Goal: Task Accomplishment & Management: Use online tool/utility

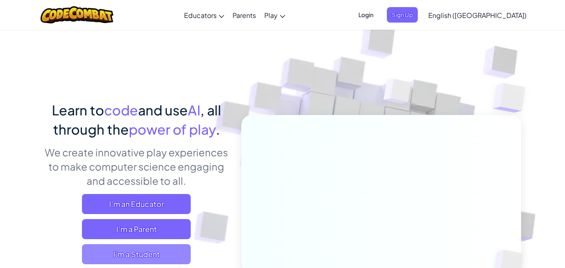
click at [145, 255] on span "I'm a Student" at bounding box center [136, 254] width 109 height 20
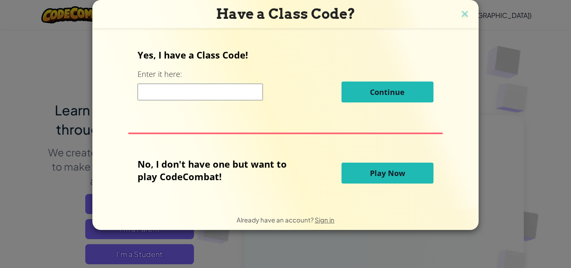
click at [373, 172] on span "Play Now" at bounding box center [387, 173] width 35 height 10
click at [365, 170] on button "Play Now" at bounding box center [388, 173] width 92 height 21
click at [376, 179] on button "Play Now" at bounding box center [388, 173] width 92 height 21
click at [214, 98] on input at bounding box center [200, 92] width 125 height 17
click at [378, 179] on button "Play Now" at bounding box center [388, 173] width 92 height 21
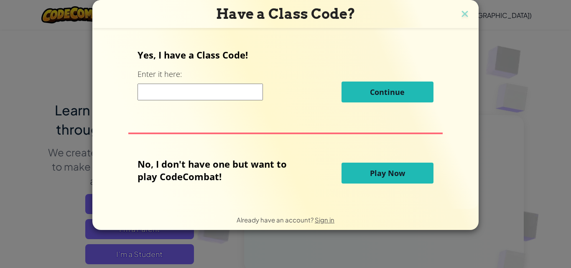
click at [378, 179] on button "Play Now" at bounding box center [388, 173] width 92 height 21
click at [379, 180] on button "Play Now" at bounding box center [388, 173] width 92 height 21
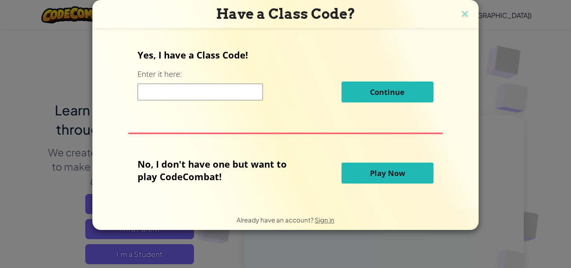
click at [379, 180] on button "Play Now" at bounding box center [388, 173] width 92 height 21
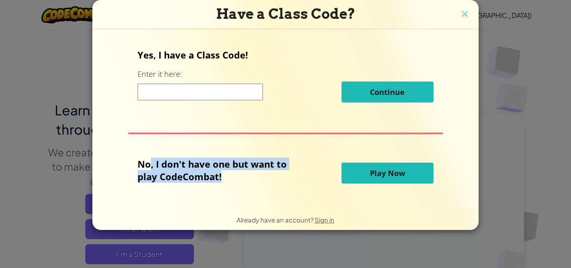
drag, startPoint x: 152, startPoint y: 168, endPoint x: 258, endPoint y: 178, distance: 105.8
click at [255, 179] on p "No, I don't have one but want to play CodeCombat!" at bounding box center [219, 170] width 162 height 25
click at [255, 180] on p "No, I don't have one but want to play CodeCombat!" at bounding box center [219, 170] width 162 height 25
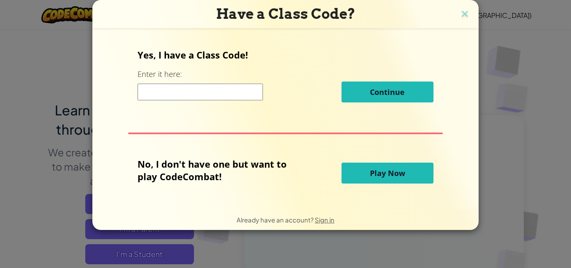
click at [355, 174] on button "Play Now" at bounding box center [388, 173] width 92 height 21
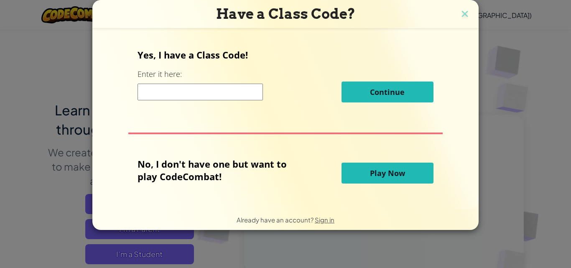
click at [355, 174] on button "Play Now" at bounding box center [388, 173] width 92 height 21
drag, startPoint x: 355, startPoint y: 174, endPoint x: 371, endPoint y: 166, distance: 18.1
click at [355, 175] on button "Play Now" at bounding box center [388, 173] width 92 height 21
click at [460, 10] on img at bounding box center [465, 14] width 11 height 13
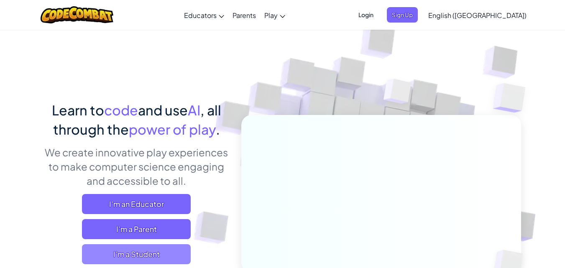
click at [145, 250] on span "I'm a Student" at bounding box center [136, 254] width 109 height 20
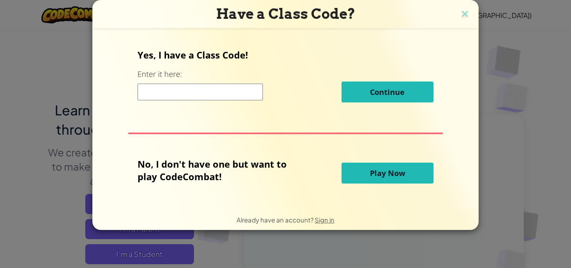
click at [389, 179] on button "Play Now" at bounding box center [388, 173] width 92 height 21
drag, startPoint x: 359, startPoint y: 169, endPoint x: 347, endPoint y: 192, distance: 26.0
drag, startPoint x: 347, startPoint y: 192, endPoint x: 345, endPoint y: 176, distance: 15.7
drag, startPoint x: 345, startPoint y: 176, endPoint x: 338, endPoint y: 101, distance: 76.0
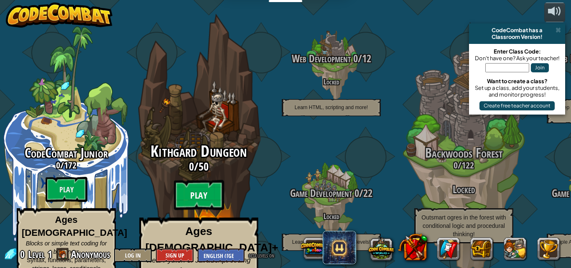
click at [212, 180] on btn "Play" at bounding box center [199, 195] width 50 height 30
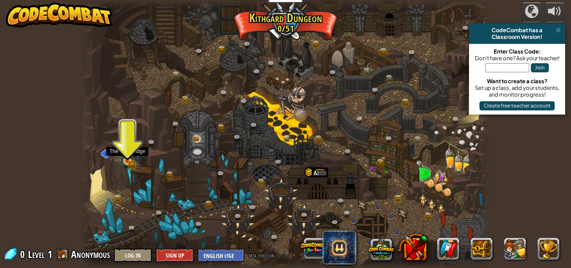
click at [130, 160] on img at bounding box center [128, 150] width 10 height 21
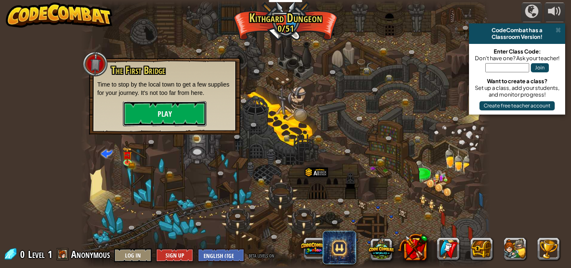
click at [154, 115] on button "Play" at bounding box center [165, 113] width 84 height 25
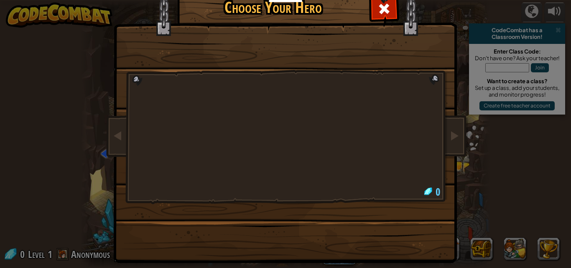
click at [129, 155] on div at bounding box center [286, 107] width 314 height 182
drag, startPoint x: 306, startPoint y: 135, endPoint x: 300, endPoint y: 175, distance: 40.6
click at [306, 136] on div at bounding box center [286, 107] width 314 height 182
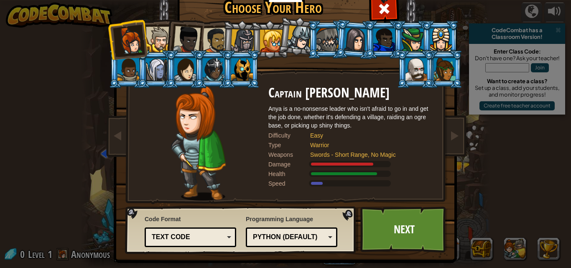
click at [299, 183] on div "Speed" at bounding box center [289, 183] width 42 height 8
drag, startPoint x: 245, startPoint y: 42, endPoint x: 141, endPoint y: 75, distance: 109.8
click at [142, 20] on ol at bounding box center [285, 20] width 345 height 0
click at [149, 34] on div at bounding box center [159, 40] width 26 height 26
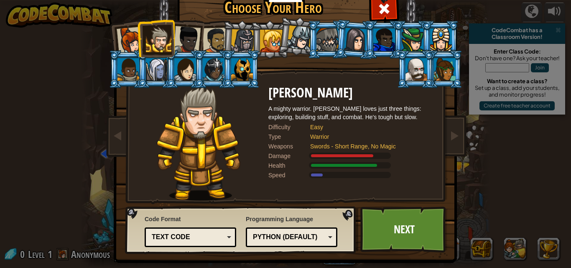
click at [117, 37] on div at bounding box center [131, 41] width 28 height 28
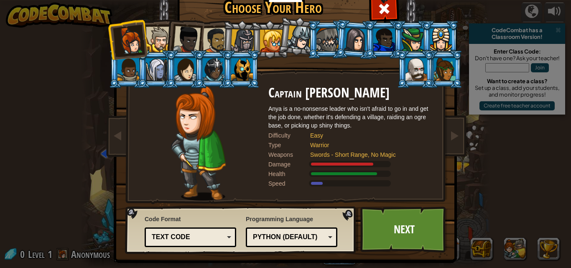
click at [239, 74] on div at bounding box center [242, 69] width 22 height 23
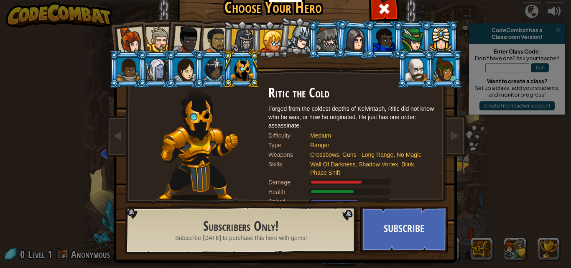
click at [195, 69] on li at bounding box center [213, 69] width 38 height 38
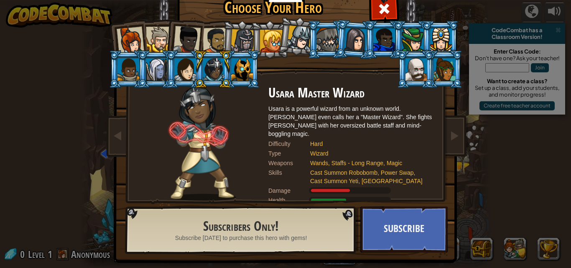
click at [174, 71] on div at bounding box center [185, 69] width 22 height 23
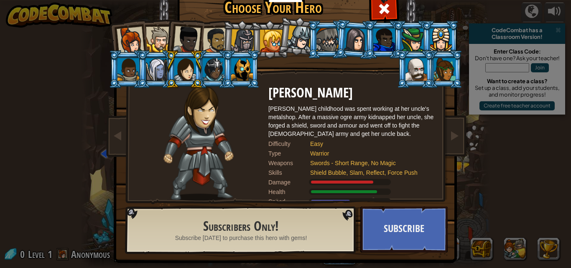
click at [141, 69] on li at bounding box center [156, 69] width 38 height 38
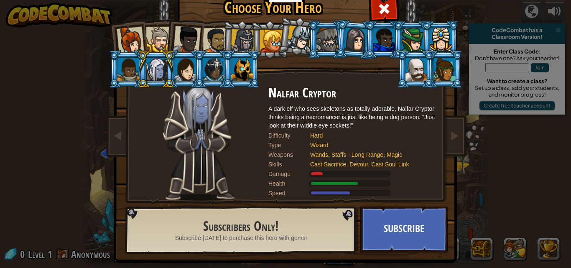
click at [345, 44] on div at bounding box center [355, 40] width 23 height 24
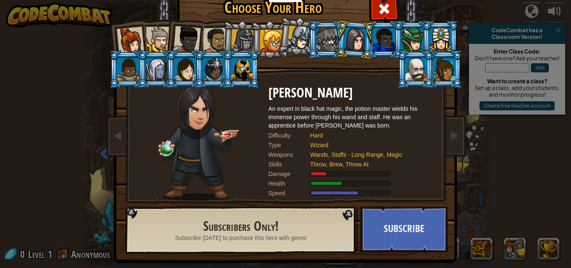
click at [239, 44] on div at bounding box center [243, 41] width 24 height 24
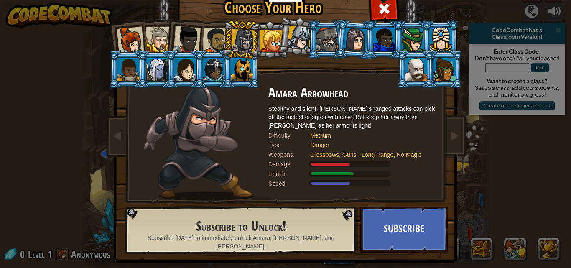
click at [134, 45] on div at bounding box center [131, 41] width 28 height 28
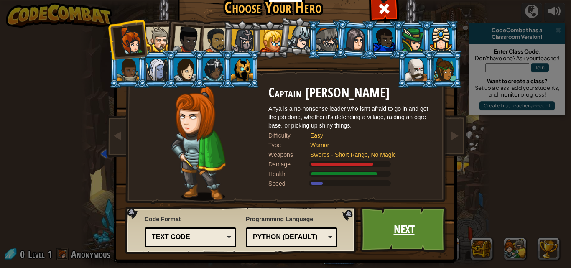
click at [396, 239] on link "Next" at bounding box center [403, 230] width 87 height 46
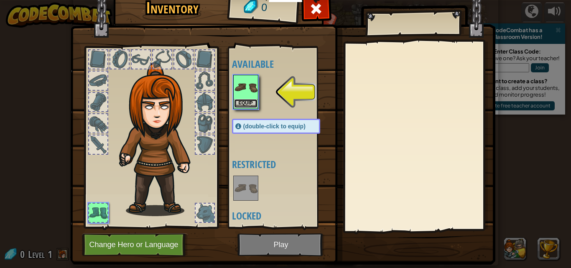
click at [240, 102] on button "Equip" at bounding box center [245, 103] width 23 height 9
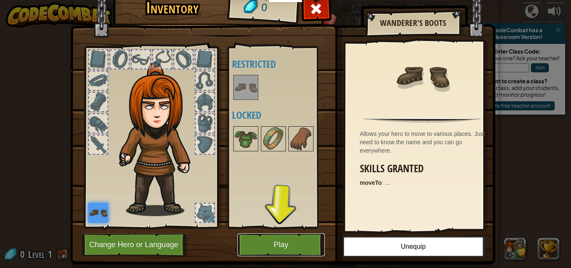
click at [270, 237] on button "Play" at bounding box center [280, 244] width 87 height 23
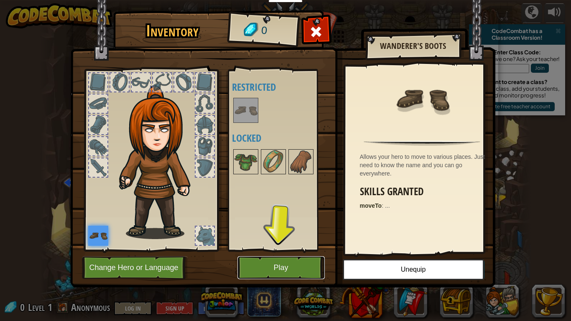
click at [272, 268] on button "Play" at bounding box center [280, 267] width 87 height 23
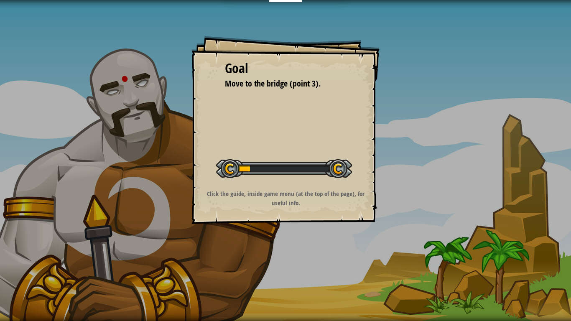
drag, startPoint x: 230, startPoint y: 171, endPoint x: 287, endPoint y: 170, distance: 56.9
click at [269, 172] on div at bounding box center [284, 168] width 136 height 19
click at [287, 170] on div at bounding box center [284, 168] width 136 height 19
click at [310, 167] on div at bounding box center [284, 168] width 136 height 19
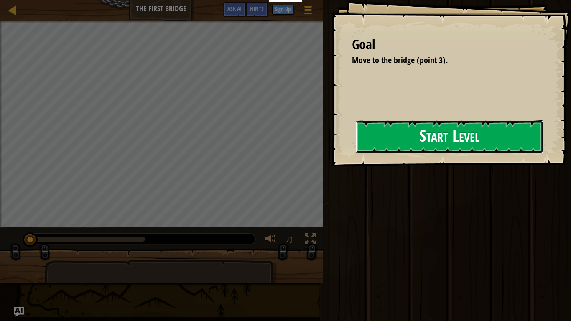
click at [424, 136] on button "Start Level" at bounding box center [450, 136] width 188 height 33
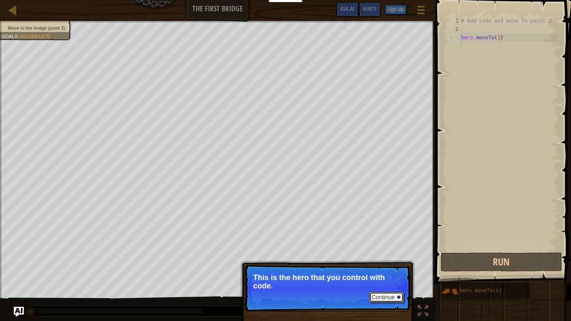
click at [399, 268] on button "Continue" at bounding box center [386, 297] width 35 height 11
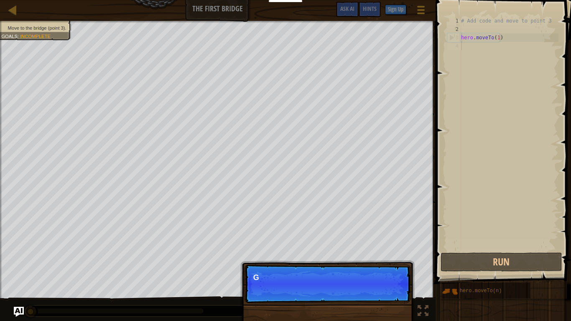
scroll to position [4, 0]
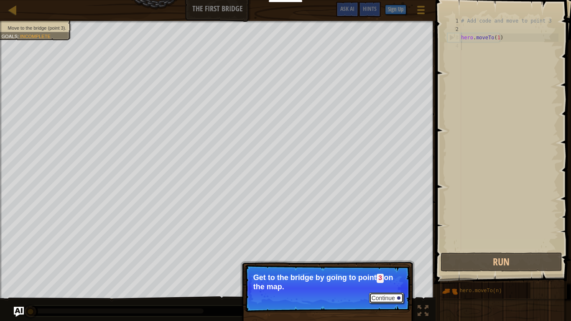
click at [399, 268] on button "Continue" at bounding box center [386, 298] width 35 height 11
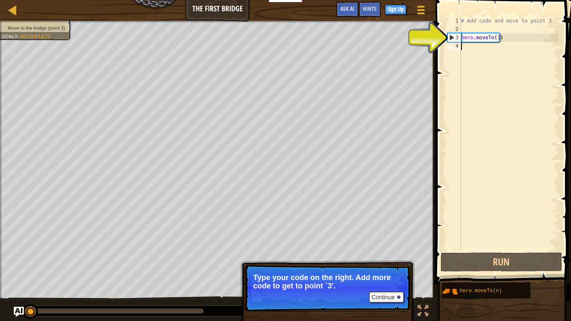
click at [480, 49] on div "# Add code and move to point 3 hero . moveTo ( 1 )" at bounding box center [509, 142] width 99 height 251
click at [476, 49] on div "# Add code and move to point 3 hero . moveTo ( 1 )" at bounding box center [509, 142] width 99 height 251
click at [482, 45] on div "# Add code and move to point 3 hero . moveTo ( 1 )" at bounding box center [509, 142] width 99 height 251
click at [500, 38] on div "# Add code and move to point 3 hero . moveTo ( 1 )" at bounding box center [509, 142] width 99 height 251
type textarea "hero.moveTo(1)"
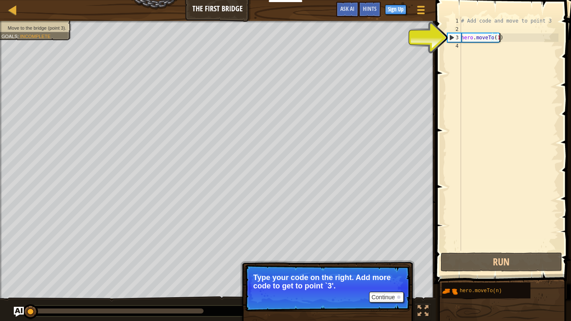
click at [523, 41] on div "# Add code and move to point 3 hero . moveTo ( 1 )" at bounding box center [509, 142] width 99 height 251
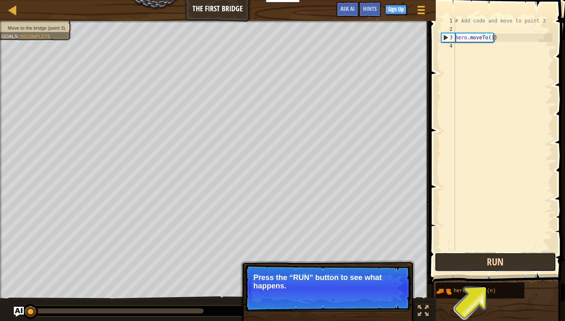
click at [504, 261] on button "Run" at bounding box center [495, 262] width 122 height 19
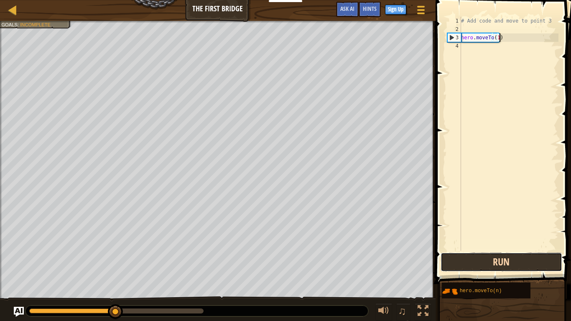
click at [508, 267] on button "Run" at bounding box center [502, 262] width 122 height 19
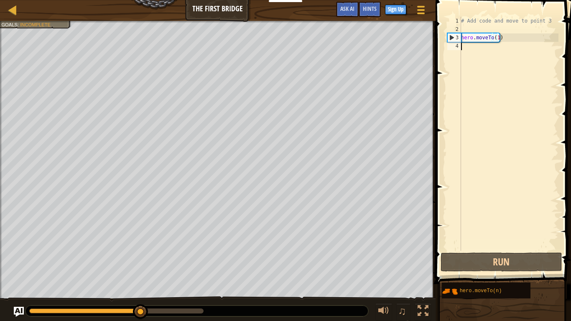
click at [474, 57] on div "# Add code and move to point 3 hero . moveTo ( 1 )" at bounding box center [509, 142] width 99 height 251
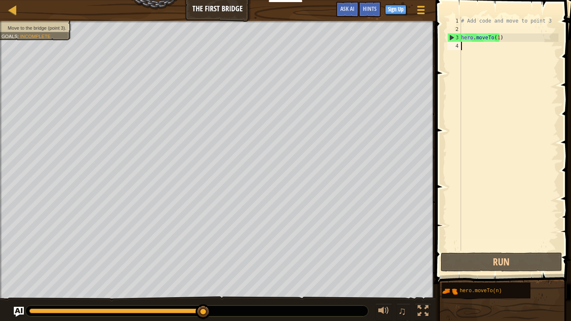
type textarea "hero.moveTo(1)"
paste textarea "hero.moveTo(1)"
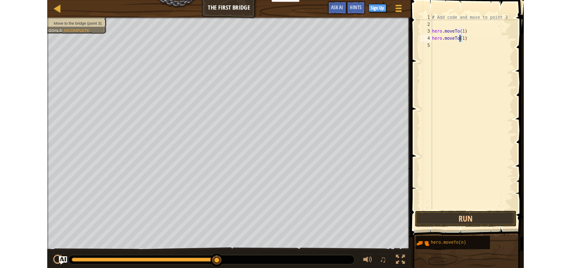
scroll to position [4, 3]
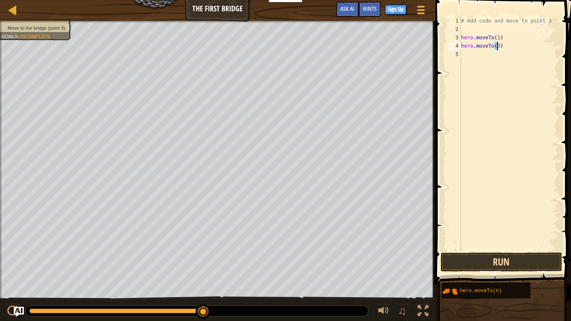
type textarea "hero.moveTo(3)"
click at [496, 263] on button "Run" at bounding box center [502, 262] width 122 height 19
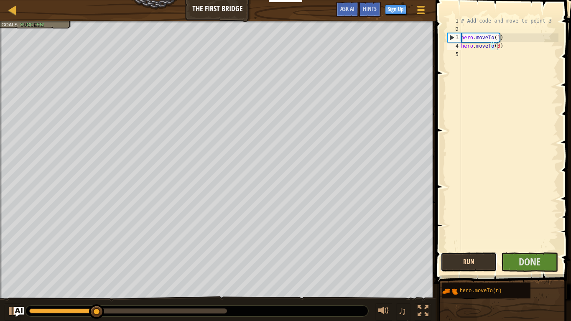
click at [496, 263] on button "Run" at bounding box center [469, 262] width 57 height 19
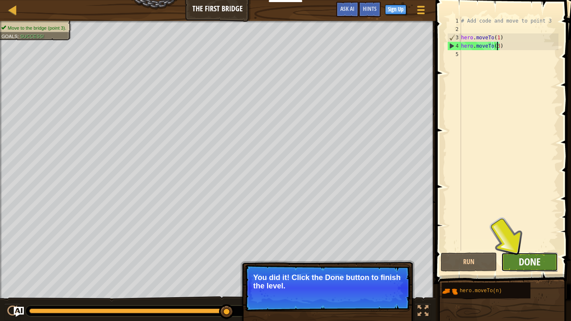
click at [525, 267] on span "Done" at bounding box center [530, 261] width 22 height 13
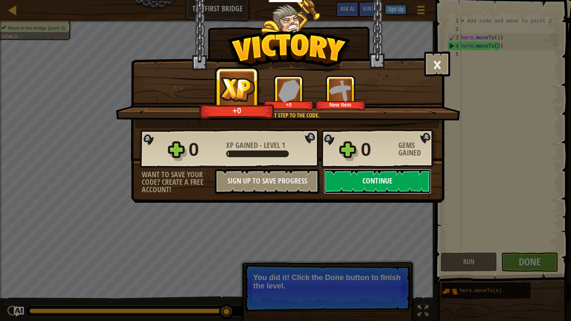
click at [357, 184] on button "Continue" at bounding box center [378, 181] width 108 height 25
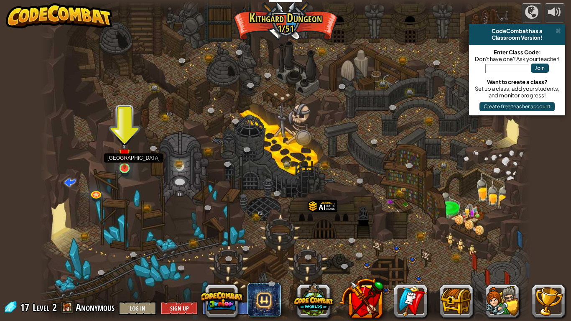
click at [122, 166] on img at bounding box center [124, 154] width 13 height 28
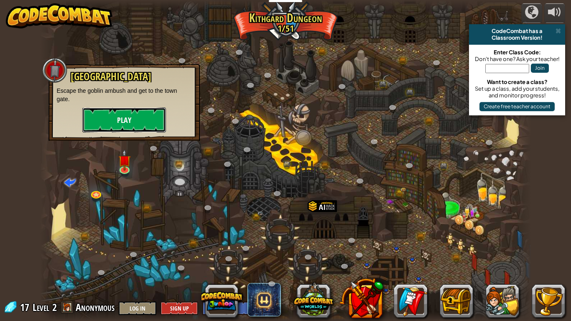
click at [115, 112] on button "Play" at bounding box center [124, 119] width 84 height 25
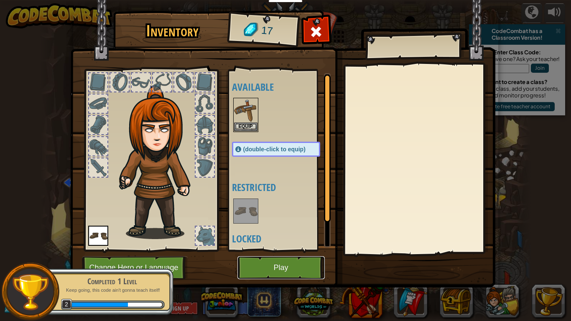
click at [278, 268] on button "Play" at bounding box center [280, 267] width 87 height 23
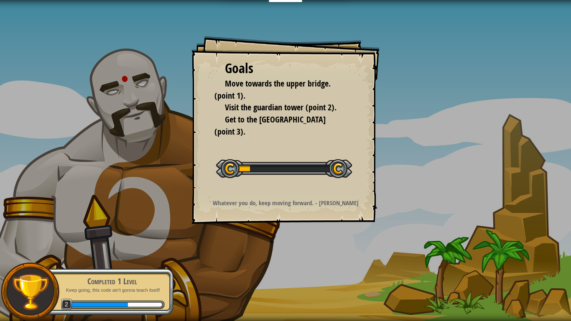
click at [298, 169] on div at bounding box center [284, 168] width 136 height 19
click at [311, 171] on div at bounding box center [284, 168] width 136 height 19
drag, startPoint x: 314, startPoint y: 171, endPoint x: 319, endPoint y: 171, distance: 5.4
click at [315, 171] on div at bounding box center [284, 168] width 136 height 19
click at [319, 171] on div at bounding box center [284, 168] width 136 height 19
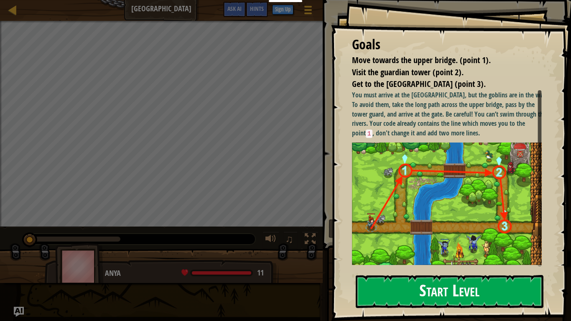
click at [434, 268] on button "Start Level" at bounding box center [450, 291] width 188 height 33
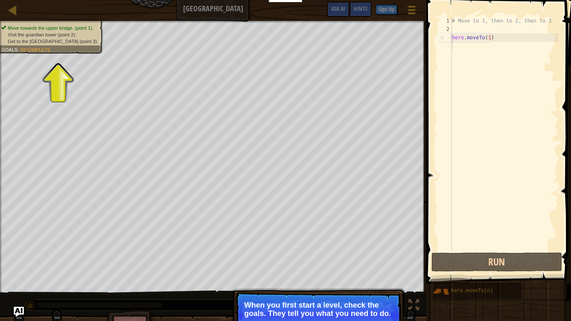
click at [43, 40] on span "Get to the town gate (point 3)." at bounding box center [53, 40] width 90 height 5
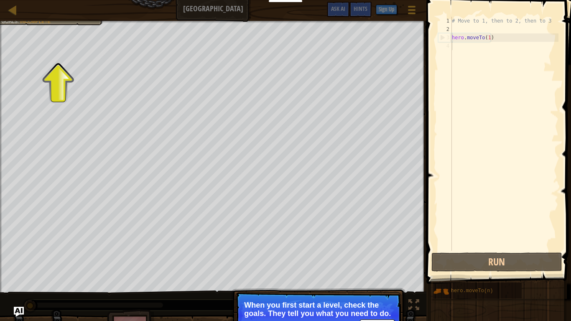
click at [495, 55] on div "# Move to 1, then to 2, then to 3 hero . moveTo ( 1 )" at bounding box center [504, 142] width 108 height 251
click at [489, 42] on div "# Move to 1, then to 2, then to 3 hero . moveTo ( 1 )" at bounding box center [504, 142] width 108 height 251
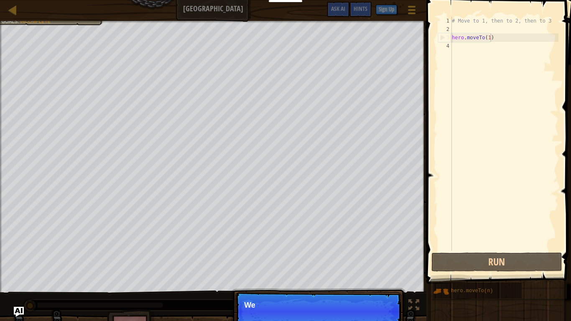
click at [492, 41] on div "# Move to 1, then to 2, then to 3 hero . moveTo ( 1 )" at bounding box center [504, 142] width 108 height 251
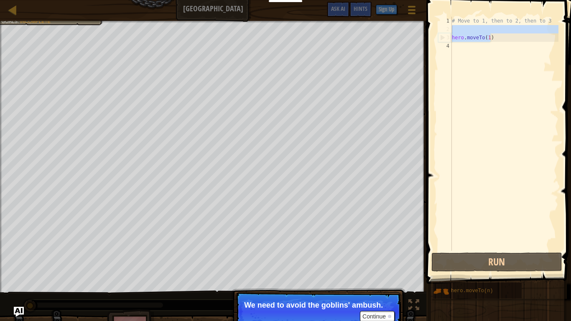
type textarea "hero.moveTo(1)"
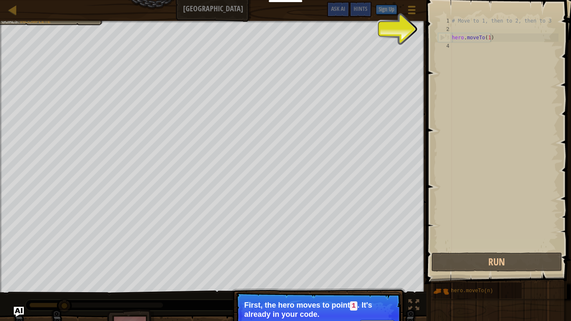
click at [523, 41] on div "# Move to 1, then to 2, then to 3 hero . moveTo ( 1 )" at bounding box center [504, 142] width 108 height 251
type textarea "hero.moveTo(1)"
click at [472, 51] on div "# Move to 1, then to 2, then to 3 hero . moveTo ( 1 )" at bounding box center [504, 142] width 108 height 251
click at [472, 50] on div "# Move to 1, then to 2, then to 3 hero . moveTo ( 1 )" at bounding box center [504, 142] width 108 height 251
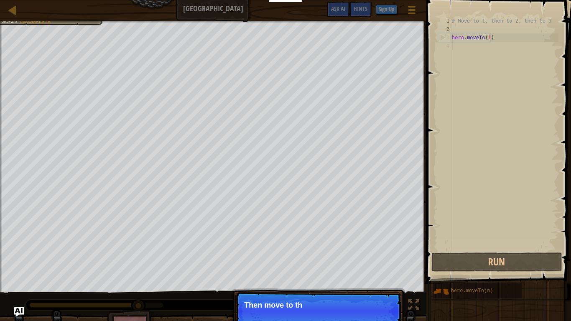
click at [372, 268] on p "Continue Then move to th" at bounding box center [318, 311] width 166 height 38
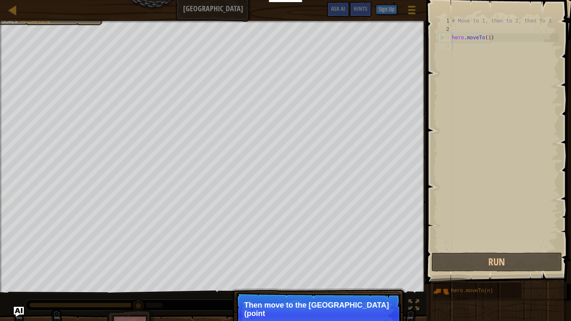
click at [459, 218] on div "# Move to 1, then to 2, then to 3 hero . moveTo ( 1 )" at bounding box center [504, 142] width 108 height 251
click at [463, 46] on div "# Move to 1, then to 2, then to 3 hero . moveTo ( 1 )" at bounding box center [504, 142] width 108 height 251
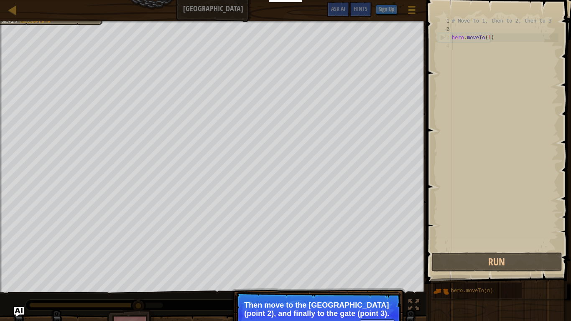
click at [481, 48] on div "# Move to 1, then to 2, then to 3 hero . moveTo ( 1 )" at bounding box center [504, 142] width 108 height 251
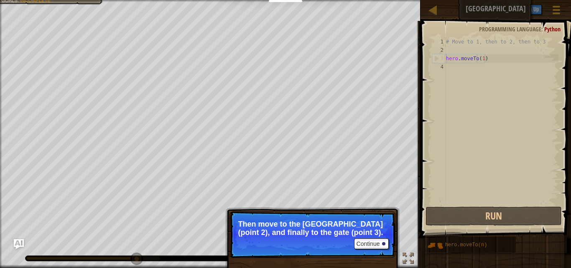
click at [477, 62] on div "# Move to 1, then to 2, then to 3 hero . moveTo ( 1 )" at bounding box center [501, 130] width 114 height 184
type textarea "hero.moveTo(1)"
click at [461, 65] on div "# Move to 1, then to 2, then to 3 hero . moveTo ( 1 )" at bounding box center [501, 130] width 114 height 184
click at [457, 67] on div "# Move to 1, then to 2, then to 3 hero . moveTo ( 1 )" at bounding box center [501, 130] width 114 height 184
click at [455, 71] on div "# Move to 1, then to 2, then to 3 hero . moveTo ( 1 )" at bounding box center [501, 130] width 114 height 184
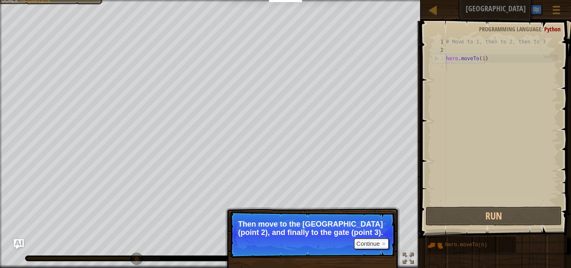
click at [511, 57] on div "# Move to 1, then to 2, then to 3 hero . moveTo ( 1 )" at bounding box center [501, 130] width 114 height 184
type textarea "hero.moveTo(1)"
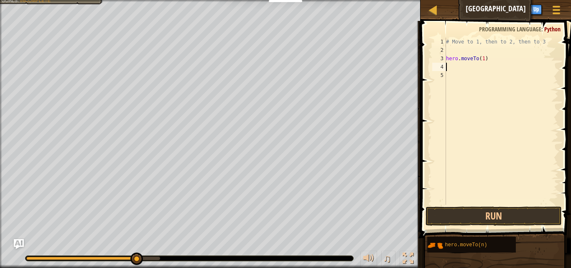
paste textarea "hero.moveTo(1)"
type textarea "hero.moveTo(2)"
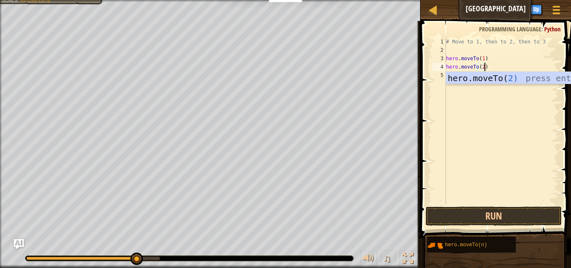
scroll to position [4, 0]
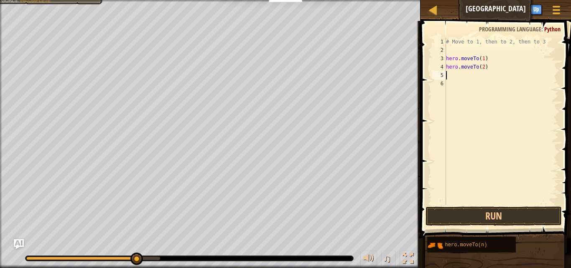
paste textarea "hero.moveTo(1)"
type textarea "hero.moveTo(3)"
click at [508, 211] on button "Run" at bounding box center [494, 216] width 136 height 19
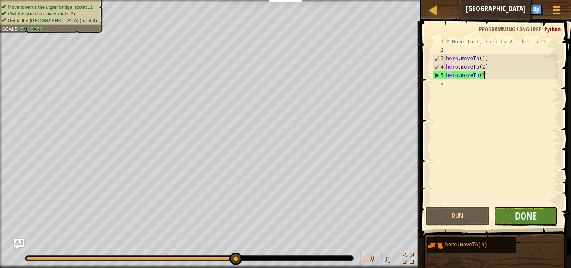
click at [503, 209] on button "Done" at bounding box center [526, 216] width 64 height 19
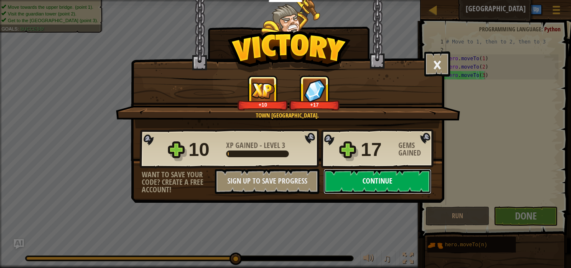
click at [352, 186] on button "Continue" at bounding box center [378, 181] width 108 height 25
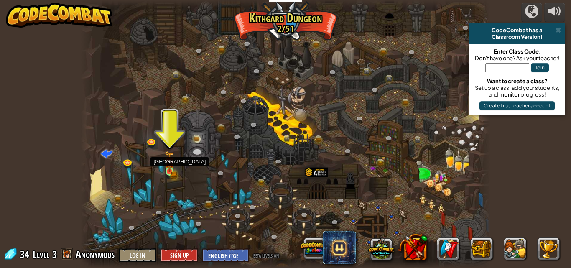
click at [174, 171] on img at bounding box center [170, 161] width 10 height 21
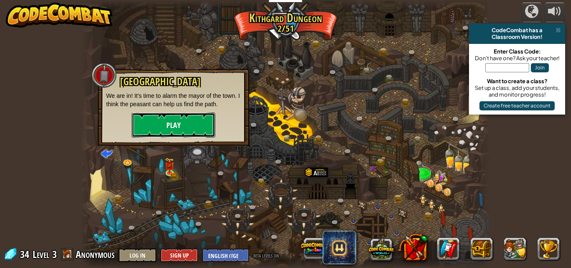
click at [174, 133] on button "Play" at bounding box center [174, 124] width 84 height 25
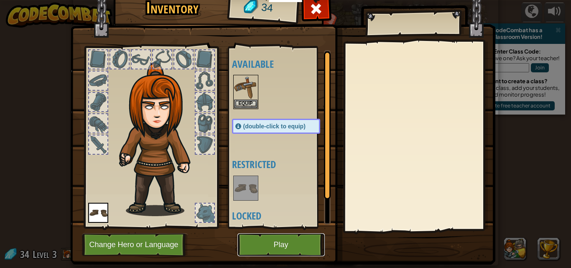
click at [260, 248] on button "Play" at bounding box center [280, 244] width 87 height 23
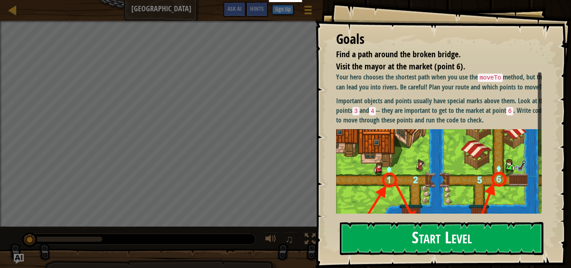
click at [403, 222] on button "Start Level" at bounding box center [442, 238] width 204 height 33
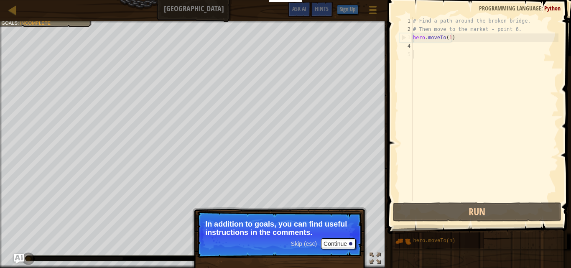
click at [28, 22] on div at bounding box center [194, 22] width 388 height 2
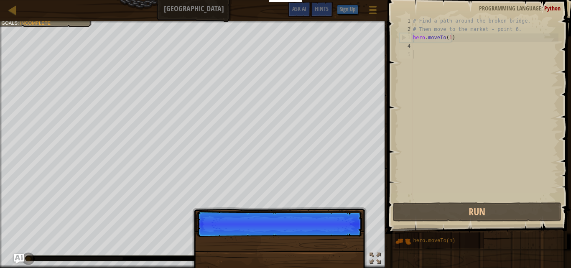
scroll to position [4, 0]
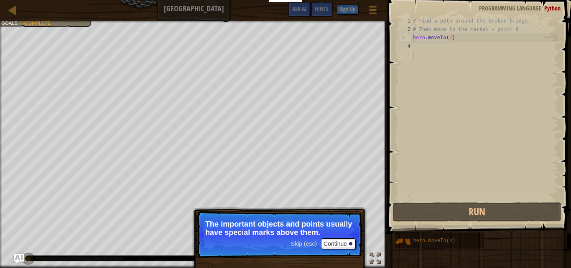
click at [332, 249] on p "Skip (esc) Continue The important objects and points usually have special marks…" at bounding box center [280, 234] width 166 height 47
click at [335, 246] on button "Continue" at bounding box center [338, 243] width 35 height 11
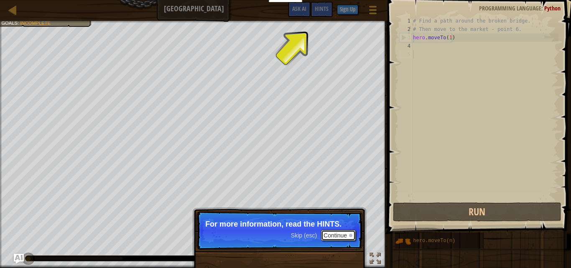
click at [345, 236] on button "Continue" at bounding box center [338, 235] width 35 height 11
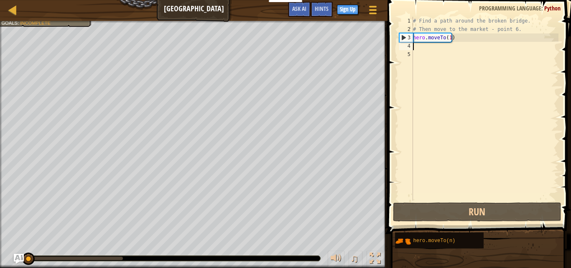
click at [426, 46] on div "# Find a path around the broken bridge. # Then move to the market - point 6. he…" at bounding box center [484, 117] width 147 height 201
paste textarea "hero.moveTo(1)"
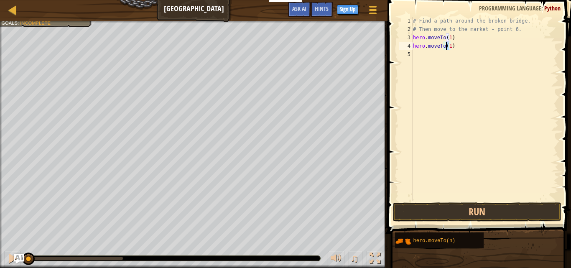
type textarea "hero.moveTo(2)"
paste textarea "hero.moveTo(1)"
type textarea "hero.moveTo(3)"
paste textarea "hero.moveTo(1)"
type textarea "hero.moveTo(4)"
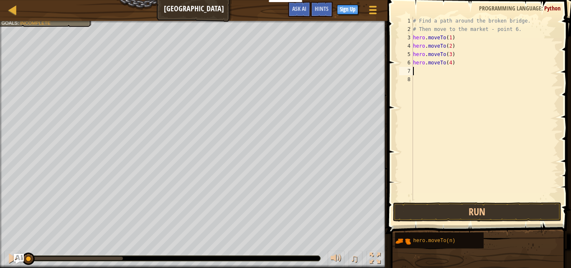
paste textarea "hero.moveTo(1)"
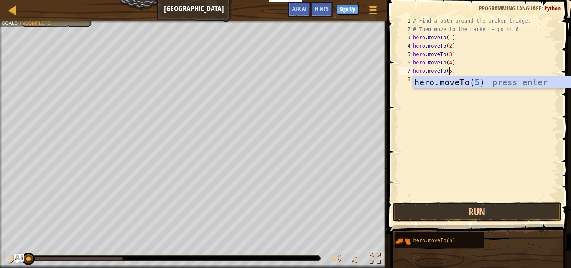
type textarea "hero.moveTo(5)"
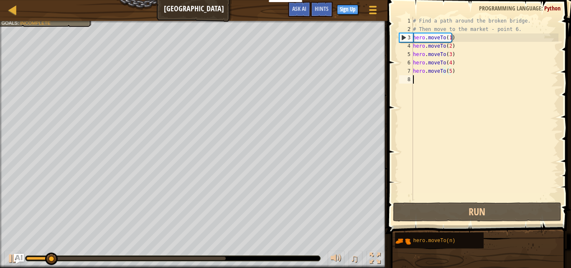
click at [424, 81] on div "# Find a path around the broken bridge. # Then move to the market - point 6. he…" at bounding box center [484, 117] width 147 height 201
paste textarea "hero.moveTo(1)"
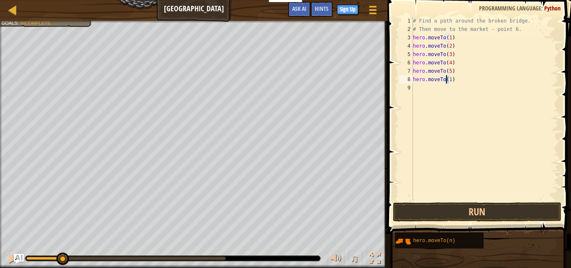
scroll to position [4, 3]
type textarea "hero.moveTo(6)"
click at [483, 217] on button "Run" at bounding box center [477, 211] width 168 height 19
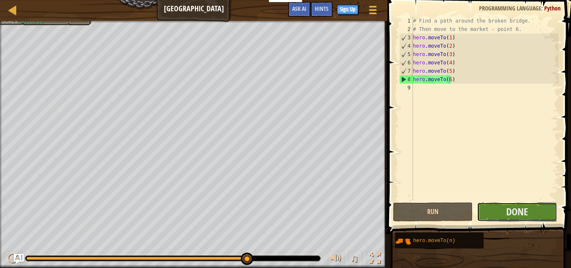
click at [506, 207] on button "Done" at bounding box center [517, 211] width 80 height 19
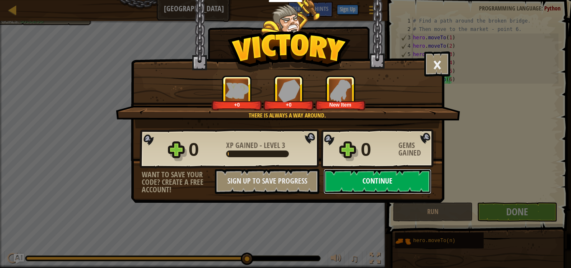
click at [386, 187] on button "Continue" at bounding box center [378, 181] width 108 height 25
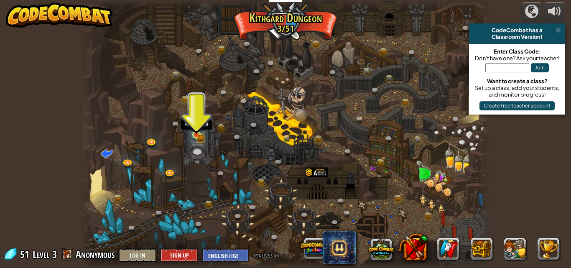
click at [196, 132] on img at bounding box center [196, 124] width 10 height 21
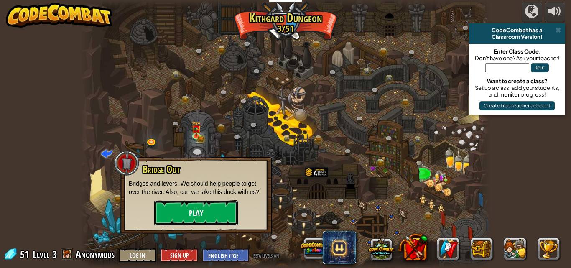
click at [205, 214] on button "Play" at bounding box center [196, 212] width 84 height 25
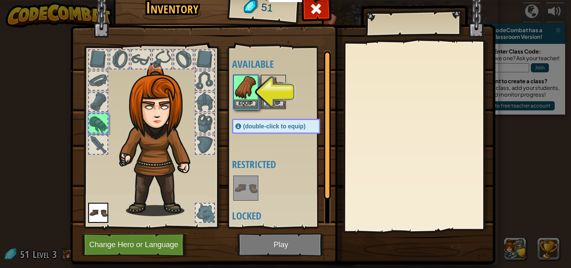
click at [290, 241] on img at bounding box center [282, 113] width 425 height 304
click at [284, 243] on img at bounding box center [282, 113] width 425 height 304
click at [250, 79] on img at bounding box center [245, 87] width 23 height 23
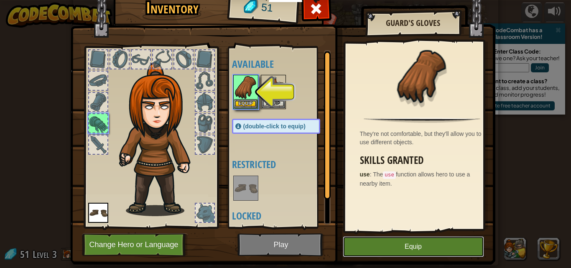
click at [397, 245] on button "Equip" at bounding box center [413, 246] width 141 height 21
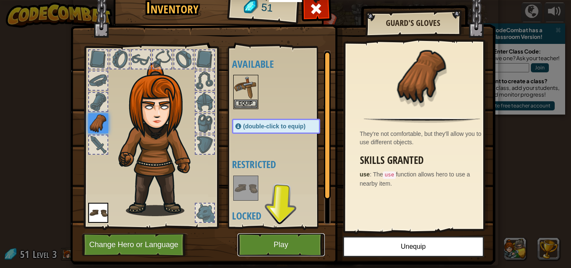
click at [296, 251] on button "Play" at bounding box center [280, 244] width 87 height 23
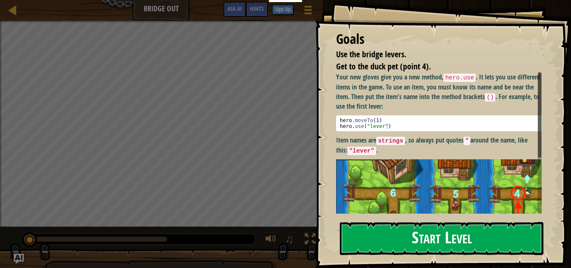
click at [416, 136] on strong "Item names are strings , so always put quotes " around the name, like this: "le…" at bounding box center [431, 144] width 191 height 19
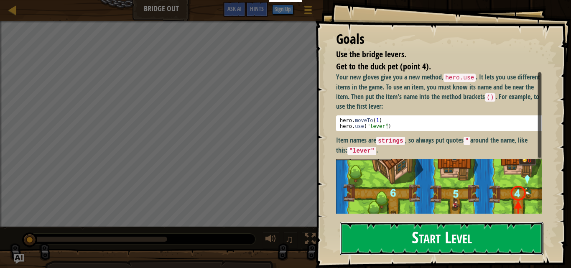
click at [411, 229] on button "Start Level" at bounding box center [442, 238] width 204 height 33
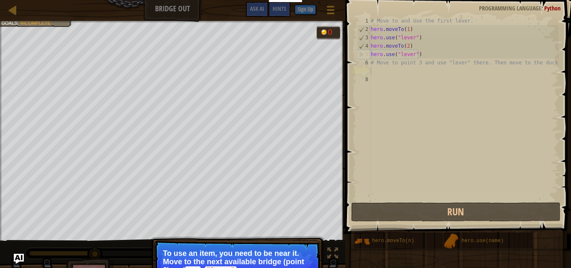
click at [420, 68] on div "# Move to and use the first lever. hero . moveTo ( 1 ) hero . use ( "lever" ) h…" at bounding box center [463, 117] width 189 height 201
click at [381, 79] on div "# Move to and use the first lever. hero . moveTo ( 1 ) hero . use ( "lever" ) h…" at bounding box center [463, 117] width 189 height 201
click at [390, 84] on div "# Move to and use the first lever. hero . moveTo ( 1 ) hero . use ( "lever" ) h…" at bounding box center [463, 117] width 189 height 201
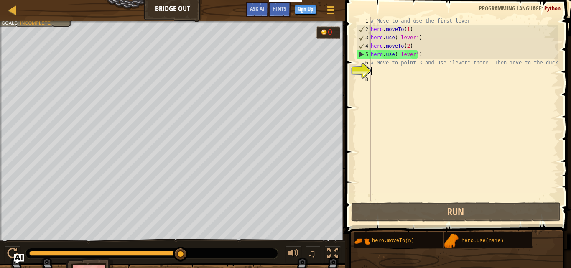
click at [382, 72] on div "# Move to and use the first lever. hero . moveTo ( 1 ) hero . use ( "lever" ) h…" at bounding box center [463, 117] width 189 height 201
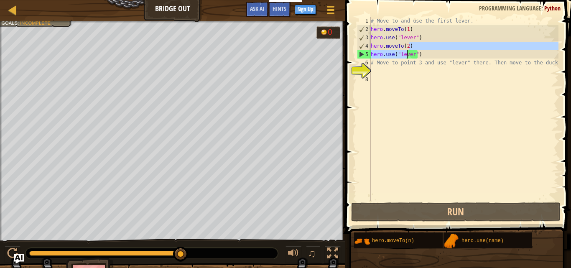
drag, startPoint x: 414, startPoint y: 49, endPoint x: 407, endPoint y: 56, distance: 9.5
click at [407, 56] on div "# Move to and use the first lever. hero . moveTo ( 1 ) hero . use ( "lever" ) h…" at bounding box center [463, 117] width 189 height 201
type textarea "hero.moveTo(2) hero.use("lever")"
click at [410, 98] on div "# Move to and use the first lever. hero . moveTo ( 1 ) hero . use ( "lever" ) h…" at bounding box center [463, 117] width 189 height 201
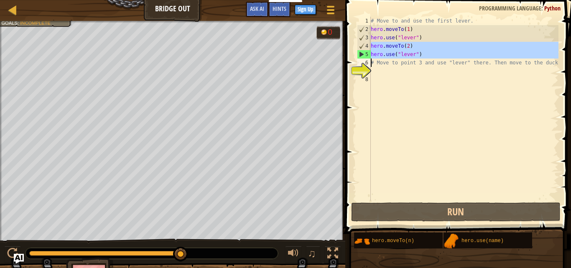
drag, startPoint x: 370, startPoint y: 46, endPoint x: 411, endPoint y: 56, distance: 42.0
click at [411, 56] on div "1 2 3 4 5 6 7 8 # Move to and use the first lever. hero . moveTo ( 1 ) hero . u…" at bounding box center [456, 109] width 203 height 184
click at [408, 66] on div "# Move to and use the first lever. hero . moveTo ( 1 ) hero . use ( "lever" ) h…" at bounding box center [463, 117] width 189 height 201
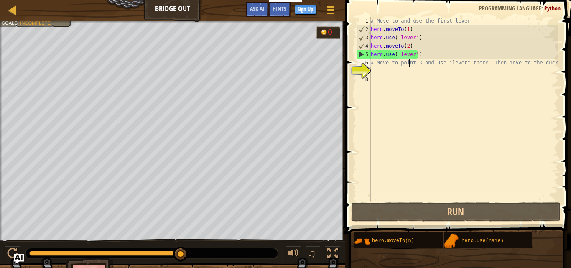
click at [379, 64] on div "# Move to and use the first lever. hero . moveTo ( 1 ) hero . use ( "lever" ) h…" at bounding box center [463, 117] width 189 height 201
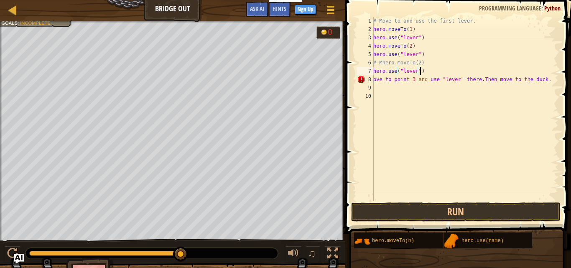
drag, startPoint x: 421, startPoint y: 68, endPoint x: 424, endPoint y: 64, distance: 4.7
click at [421, 67] on div "# Move to and use the first lever. hero . moveTo ( 1 ) hero . use ( "lever" ) h…" at bounding box center [465, 117] width 187 height 201
click at [426, 61] on div "# Move to and use the first lever. hero . moveTo ( 1 ) hero . use ( "lever" ) h…" at bounding box center [465, 117] width 187 height 201
type textarea "# Mhero.moveTo(2)"
type textarea "ove to point 3 and use "lever" there. Then move to the duck."
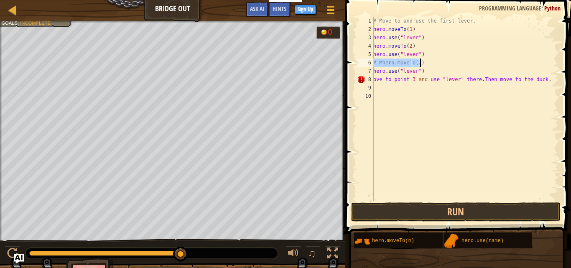
type textarea "# Move to point 3 and use "lever" there. Then move to the duck."
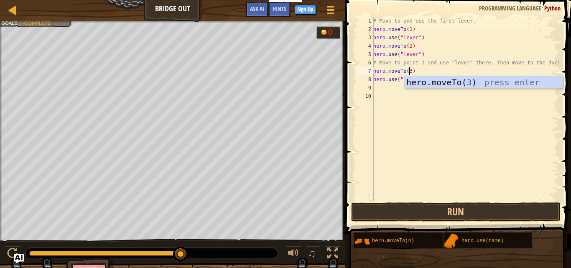
scroll to position [4, 3]
type textarea "hero.moveTo(3)"
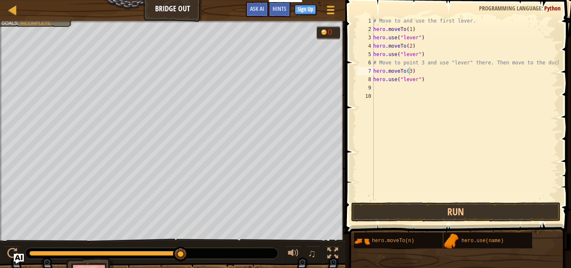
click at [450, 202] on span at bounding box center [459, 105] width 232 height 258
click at [451, 213] on button "Run" at bounding box center [455, 211] width 209 height 19
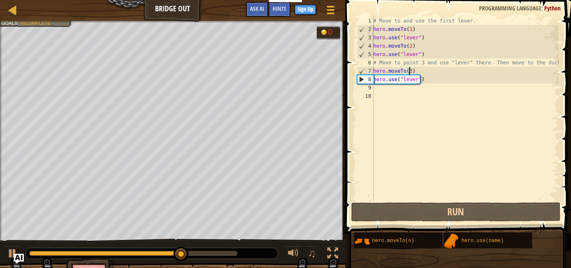
click at [393, 102] on div "# Move to and use the first lever. hero . moveTo ( 1 ) hero . use ( "lever" ) h…" at bounding box center [465, 117] width 187 height 201
click at [392, 93] on div "# Move to and use the first lever. hero . moveTo ( 1 ) hero . use ( "lever" ) h…" at bounding box center [465, 117] width 187 height 201
click at [388, 89] on div "# Move to and use the first lever. hero . moveTo ( 1 ) hero . use ( "lever" ) h…" at bounding box center [465, 117] width 187 height 201
drag, startPoint x: 411, startPoint y: 28, endPoint x: 371, endPoint y: 28, distance: 39.3
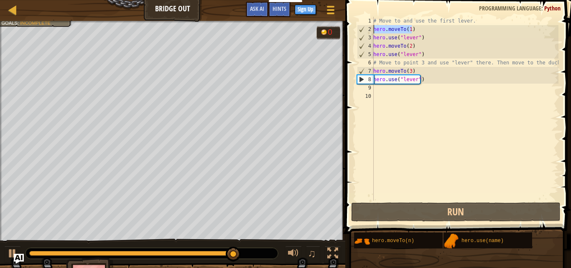
click at [371, 28] on div "1 2 3 4 5 6 7 8 9 10 # Move to and use the first lever. hero . moveTo ( 1 ) her…" at bounding box center [456, 109] width 203 height 184
type textarea "hero.moveTo(1)"
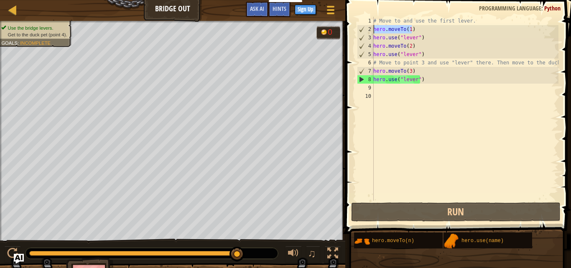
click at [382, 95] on div "# Move to and use the first lever. hero . moveTo ( 1 ) hero . use ( "lever" ) h…" at bounding box center [465, 117] width 187 height 201
paste textarea "hero.moveTo(1)"
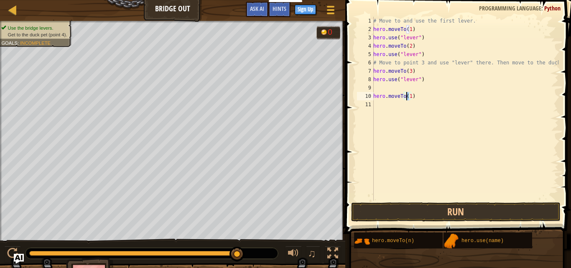
scroll to position [4, 3]
type textarea "hero.moveTo(4)"
click at [463, 209] on button "Run" at bounding box center [455, 211] width 209 height 19
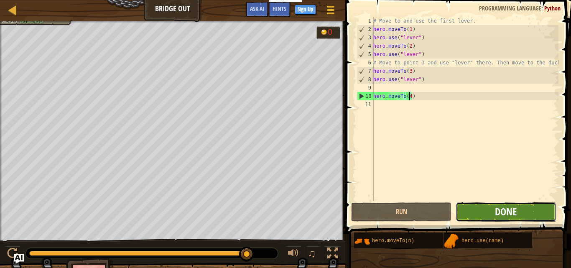
click at [503, 215] on span "Done" at bounding box center [506, 211] width 22 height 13
